Goal: Information Seeking & Learning: Learn about a topic

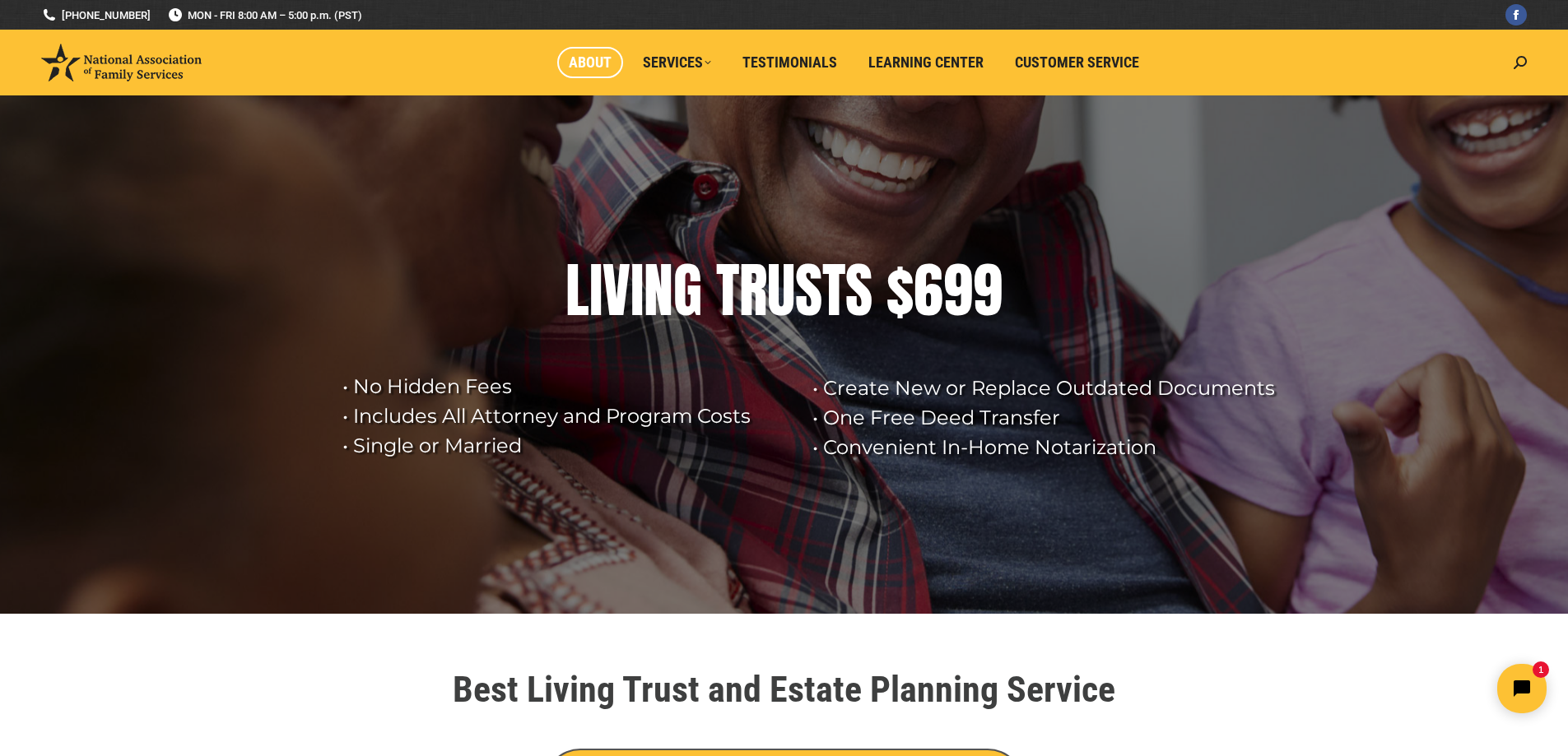
click at [571, 51] on link "About" at bounding box center [590, 62] width 66 height 31
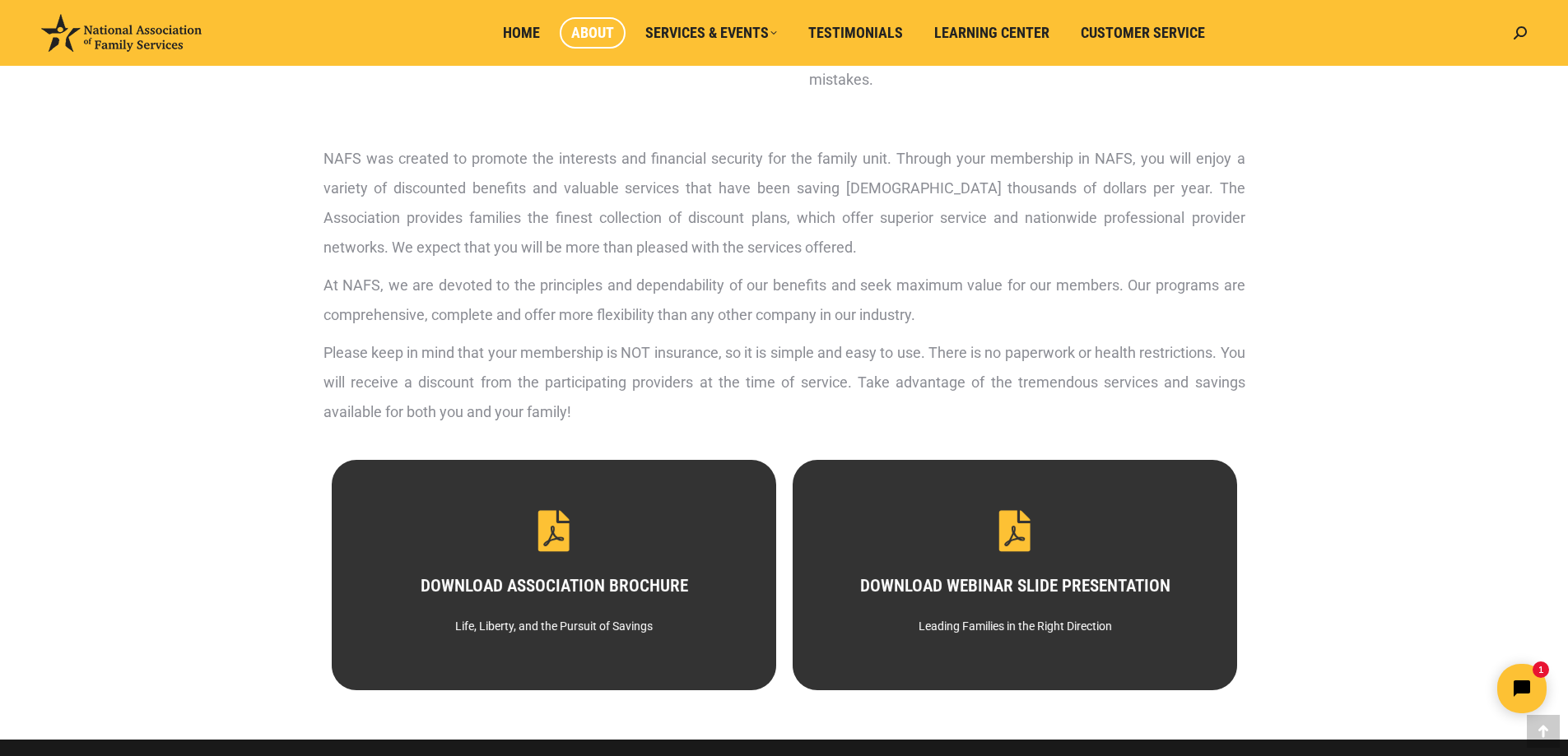
scroll to position [576, 0]
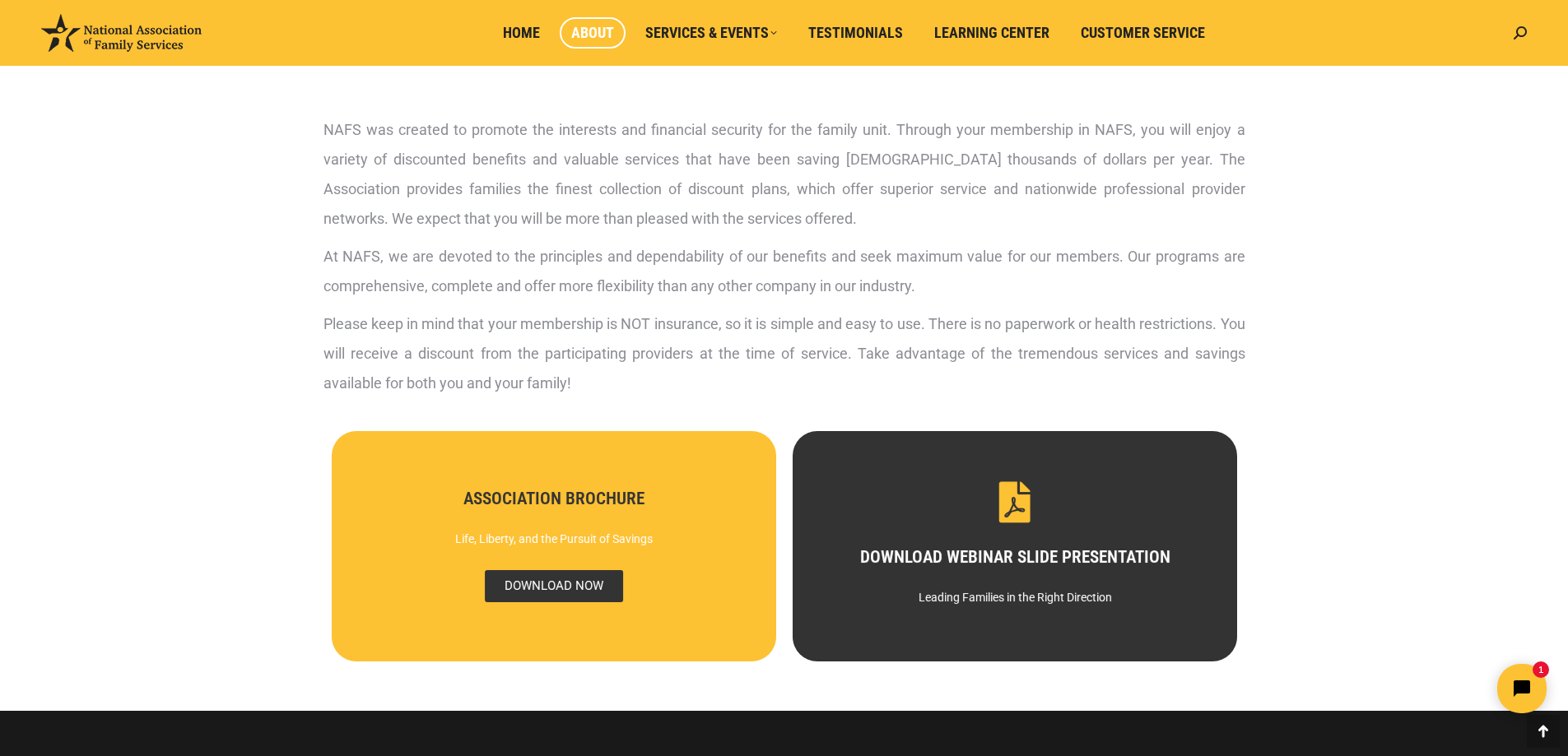
click at [568, 583] on span "DOWNLOAD NOW" at bounding box center [553, 586] width 138 height 32
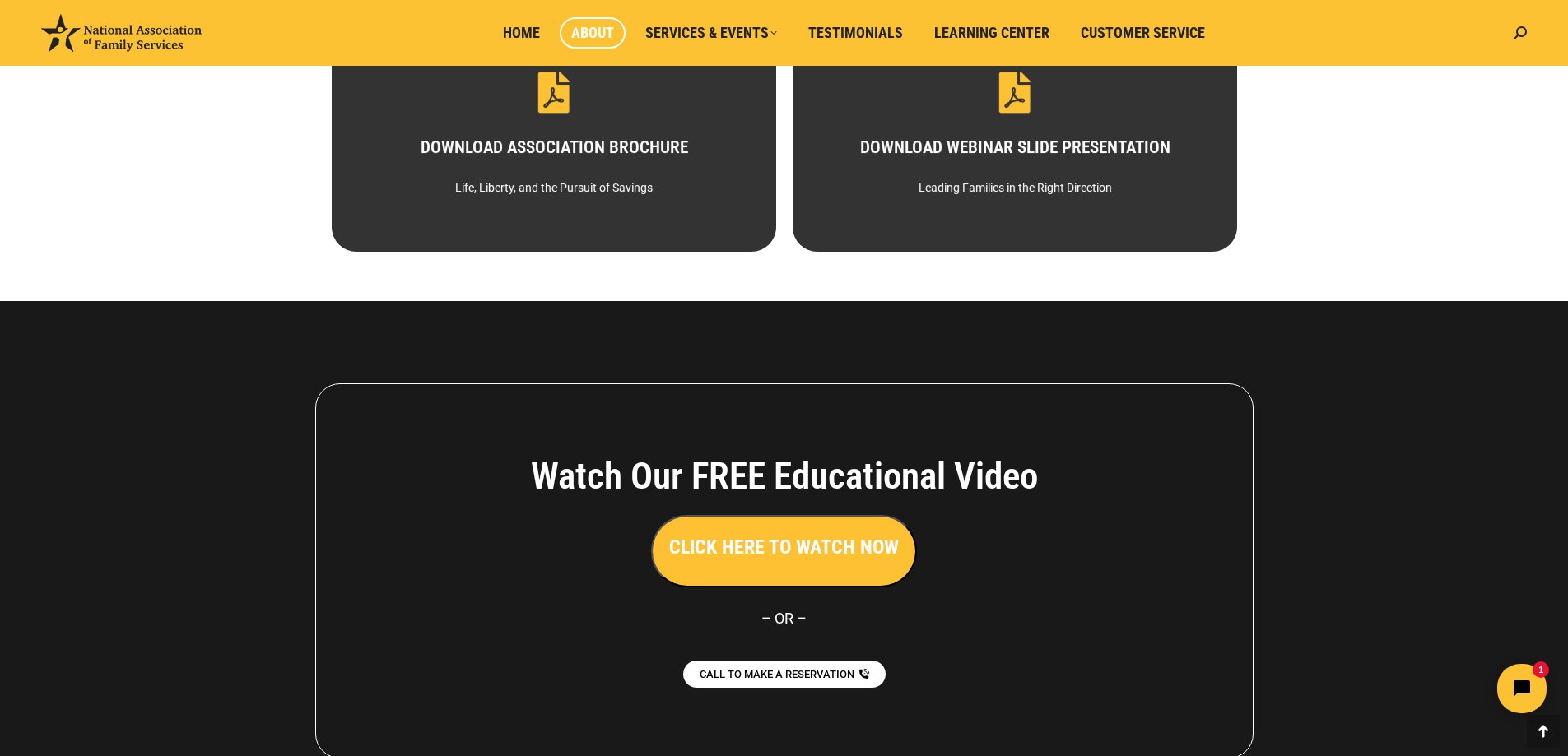
scroll to position [987, 0]
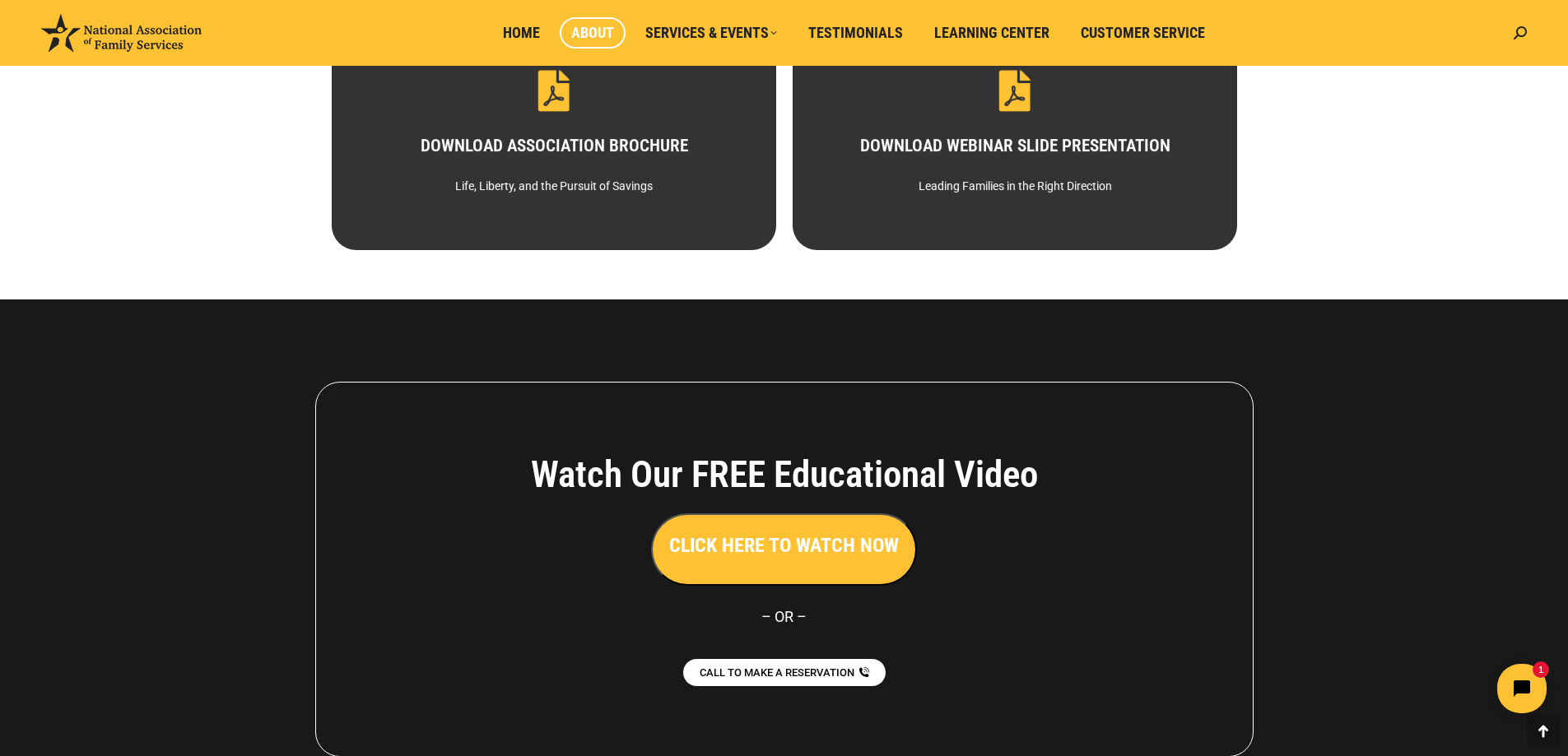
click at [852, 552] on h3 "CLICK HERE TO WATCH NOW" at bounding box center [784, 545] width 230 height 28
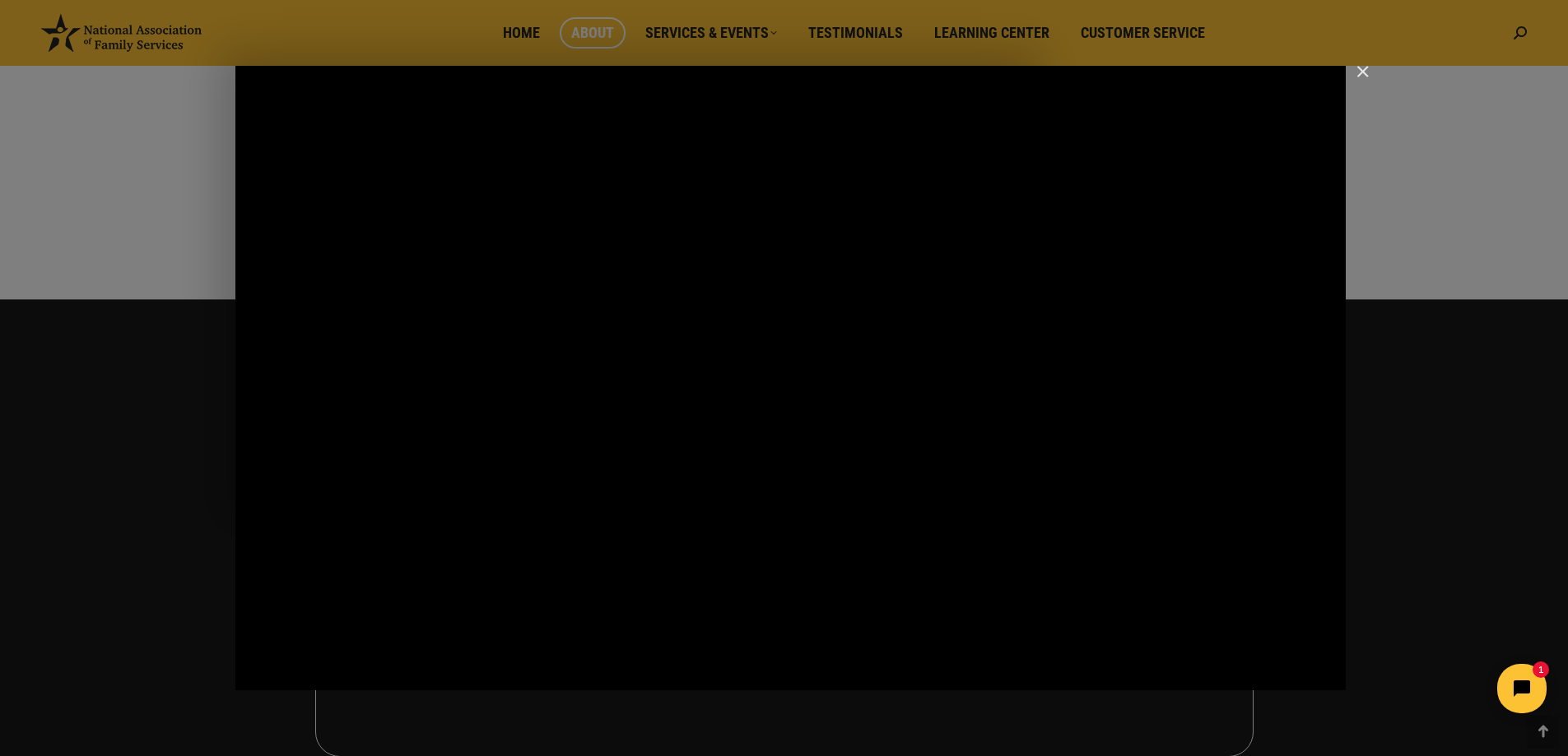
click at [1286, 681] on html "1" at bounding box center [1419, 688] width 283 height 77
click at [1276, 671] on icon "Show settings menu" at bounding box center [1282, 671] width 23 height 23
